Goal: Book appointment/travel/reservation

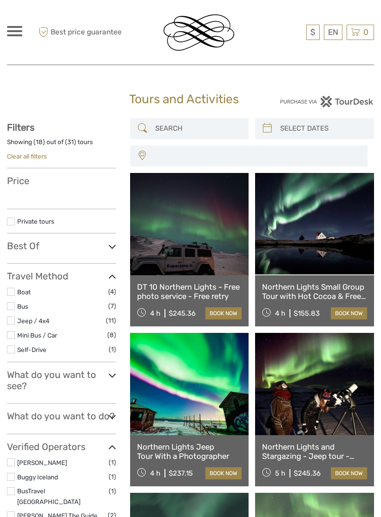
select select
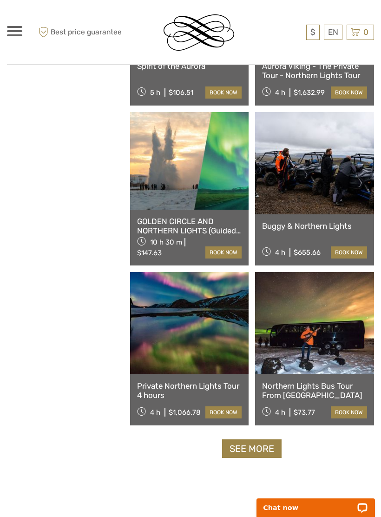
scroll to position [1173, 0]
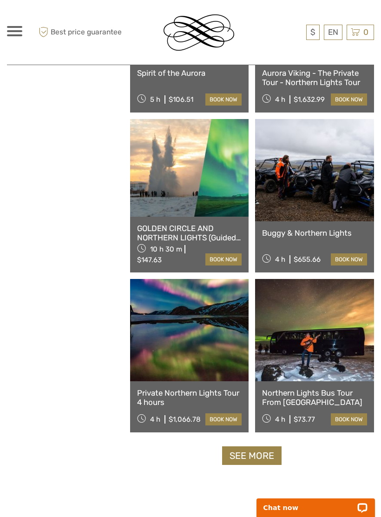
click at [333, 354] on link at bounding box center [314, 330] width 119 height 102
click at [351, 420] on link "book now" at bounding box center [349, 419] width 36 height 12
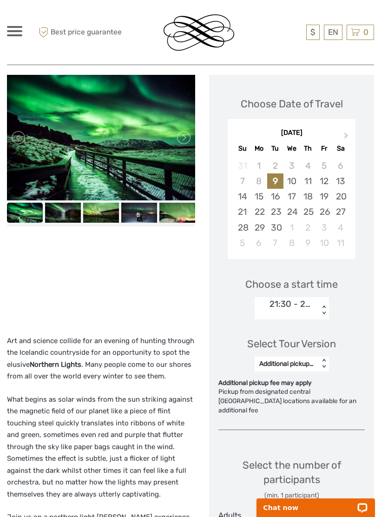
scroll to position [139, 0]
click at [349, 131] on button "Next Month" at bounding box center [347, 138] width 15 height 15
click at [350, 131] on button "Next Month" at bounding box center [347, 138] width 15 height 15
click at [346, 131] on span "Next Month" at bounding box center [346, 137] width 0 height 13
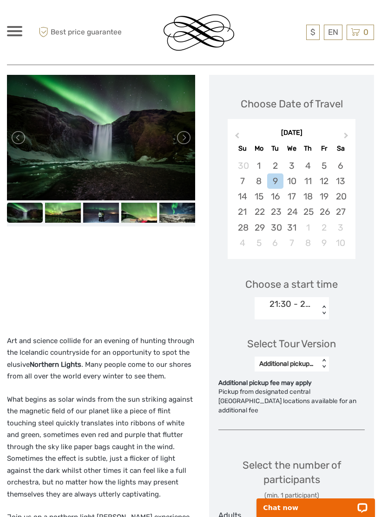
click at [328, 158] on div "5" at bounding box center [324, 165] width 16 height 15
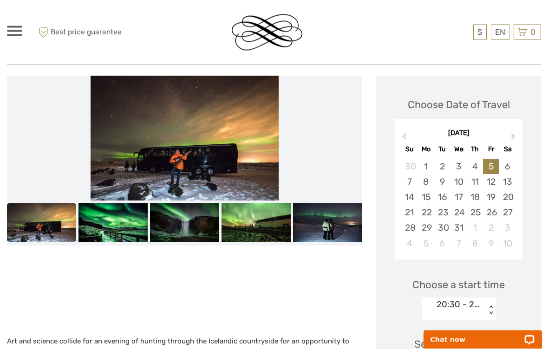
scroll to position [0, 0]
